Goal: Information Seeking & Learning: Learn about a topic

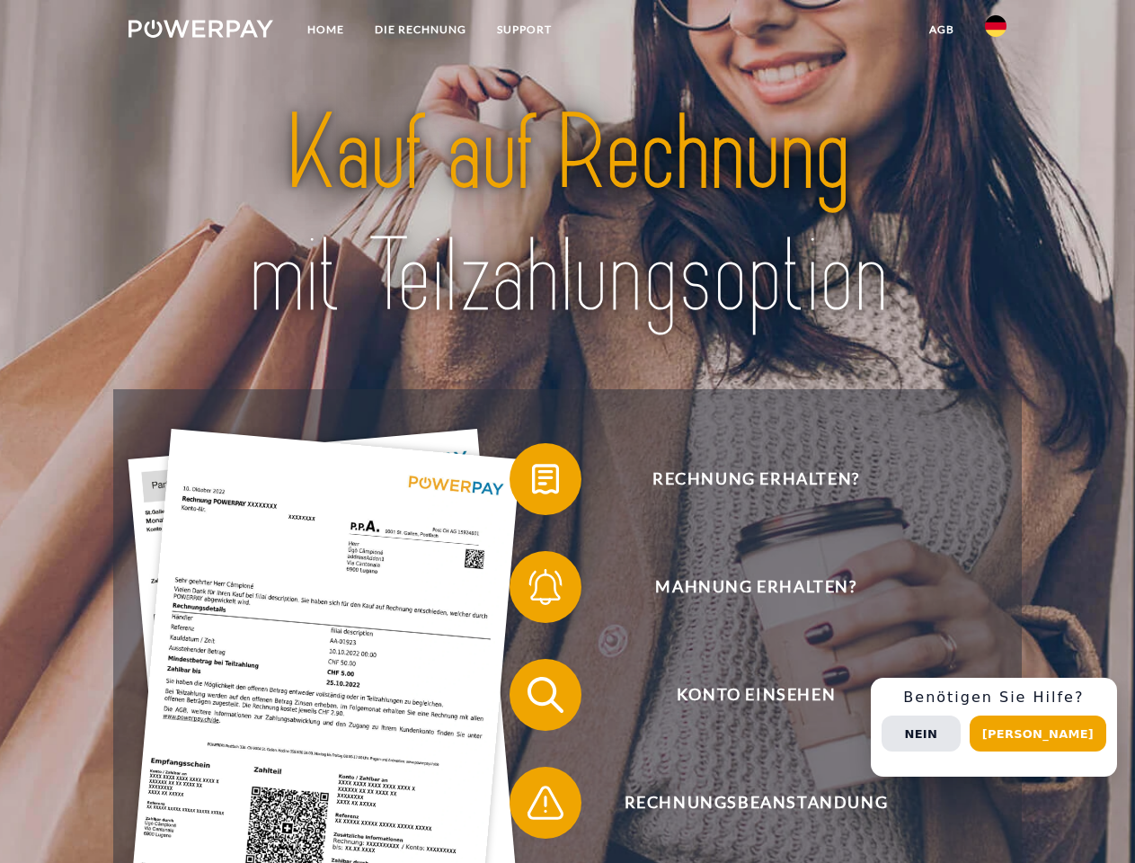
click at [200, 31] on img at bounding box center [201, 29] width 145 height 18
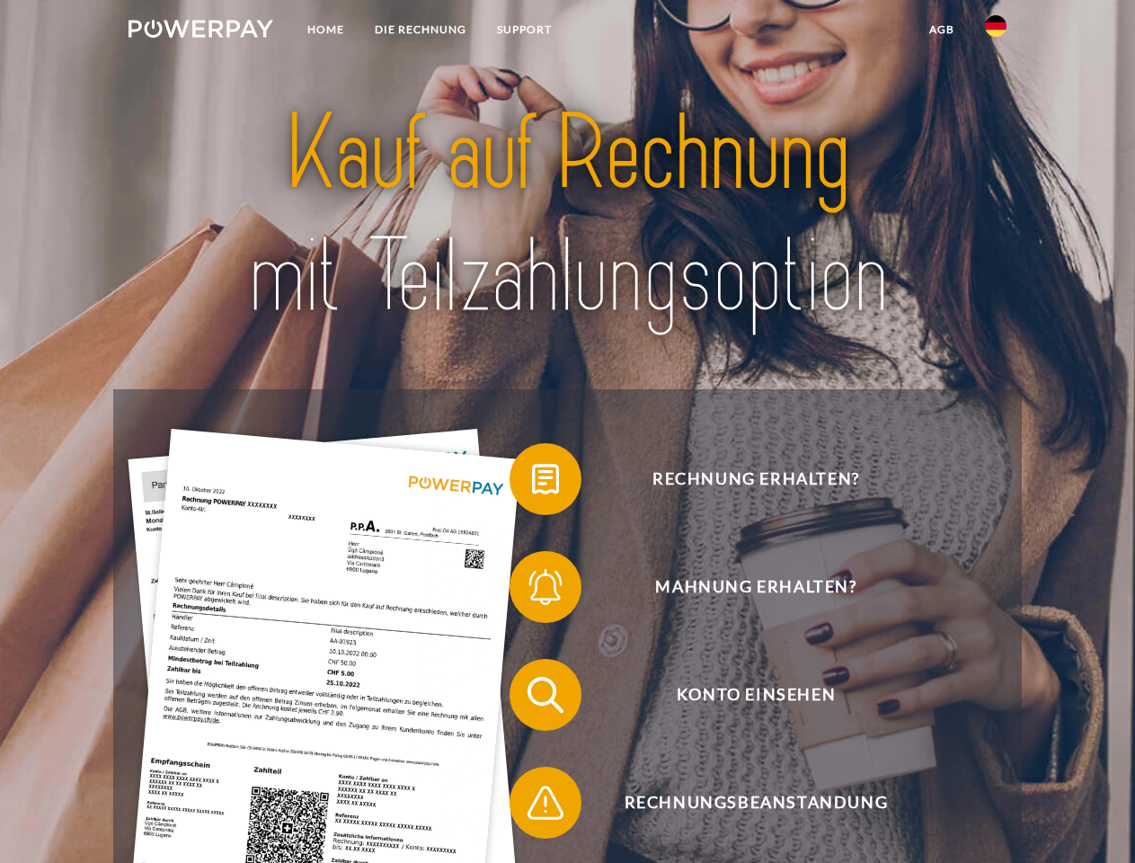
click at [996, 31] on img at bounding box center [996, 26] width 22 height 22
click at [941, 30] on link "agb" at bounding box center [942, 29] width 56 height 32
click at [532, 483] on span at bounding box center [519, 479] width 90 height 90
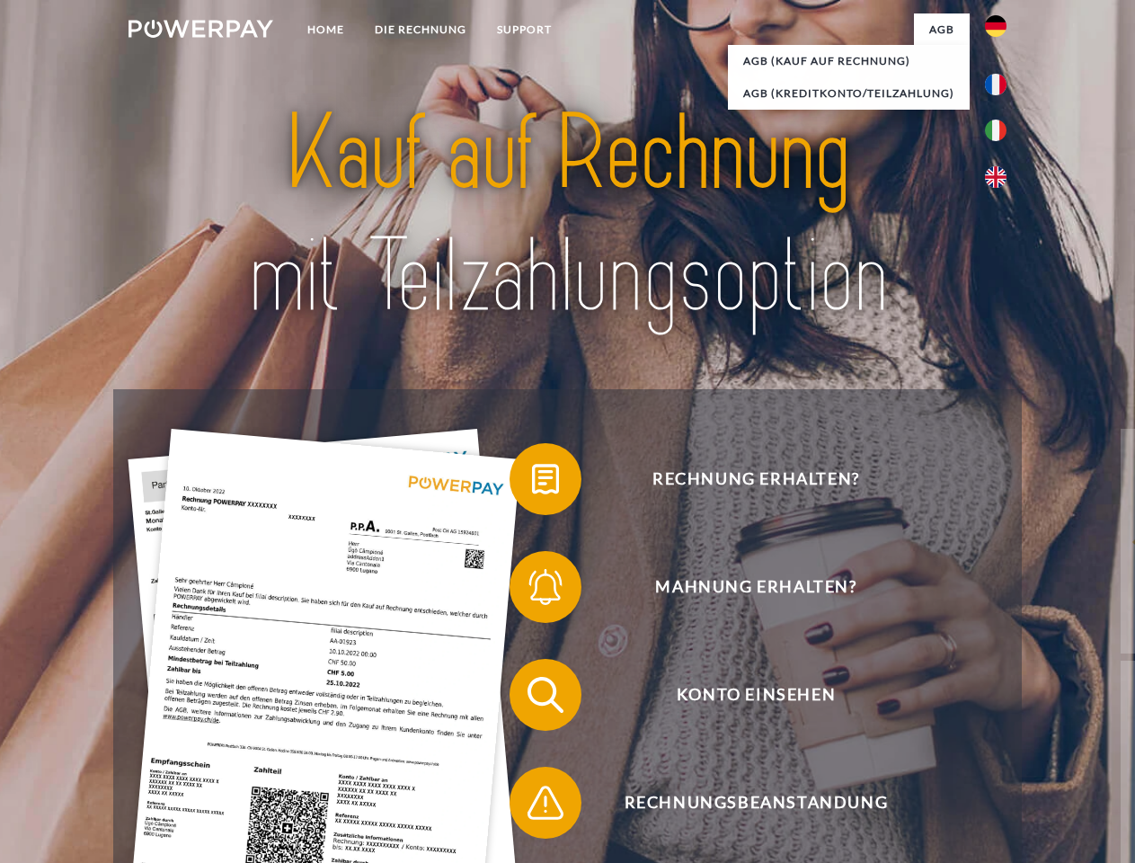
click at [532, 590] on span at bounding box center [519, 587] width 90 height 90
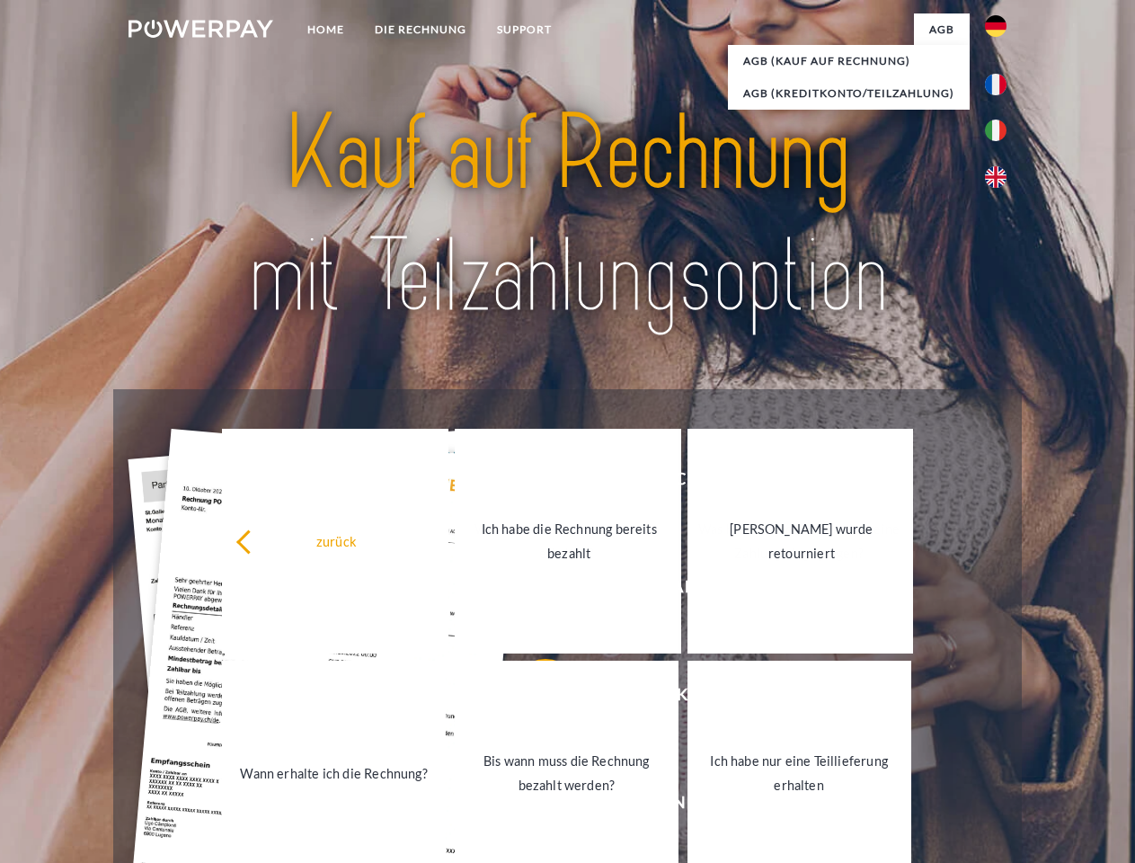
click at [532, 698] on link "Bis wann muss die Rechnung bezahlt werden?" at bounding box center [567, 773] width 224 height 225
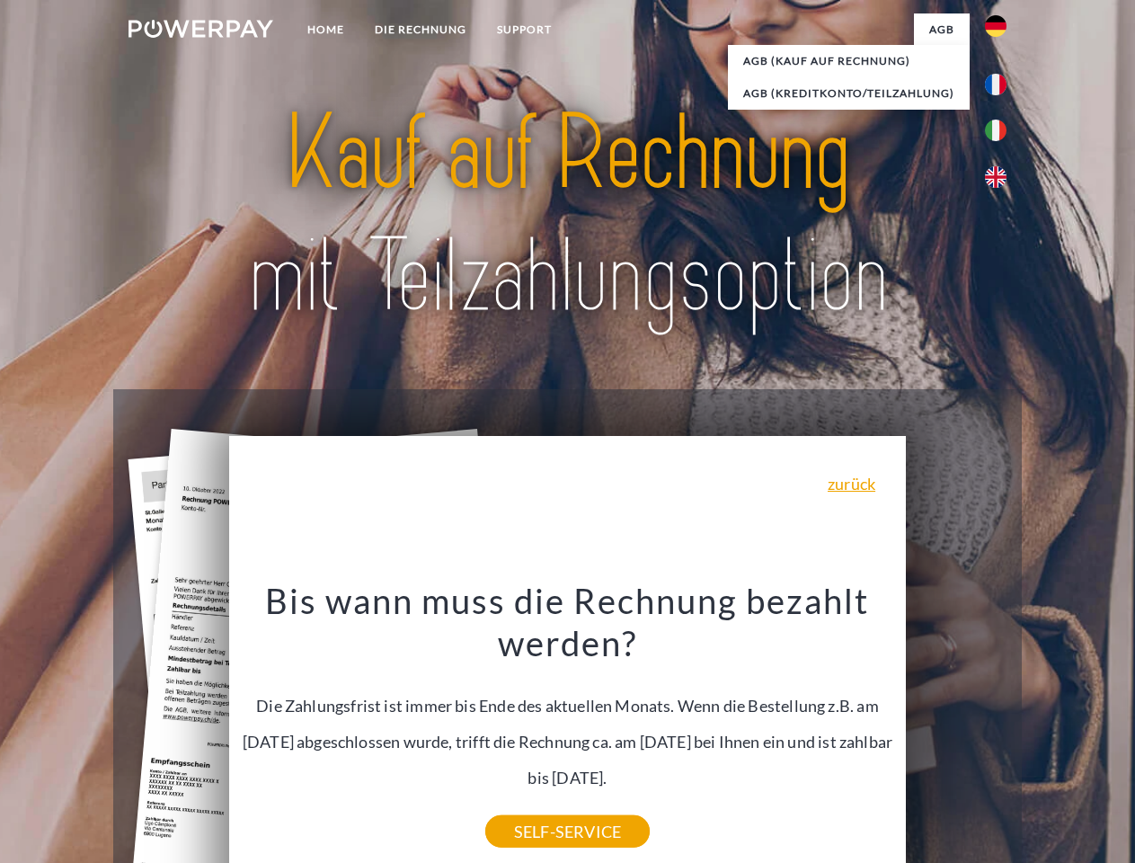
click at [532, 806] on div "Bis wann muss die Rechnung bezahlt werden? Die Zahlungsfrist ist immer bis Ende…" at bounding box center [568, 705] width 656 height 253
click at [1000, 727] on div "Rechnung erhalten? Mahnung erhalten? Konto einsehen" at bounding box center [567, 748] width 908 height 719
click at [956, 731] on span "Konto einsehen" at bounding box center [756, 695] width 440 height 72
click at [1044, 733] on header "Home DIE RECHNUNG SUPPORT" at bounding box center [567, 620] width 1135 height 1241
